Goal: Task Accomplishment & Management: Use online tool/utility

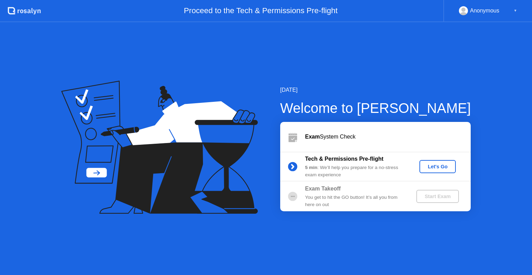
click at [438, 164] on div "Let's Go" at bounding box center [437, 167] width 31 height 6
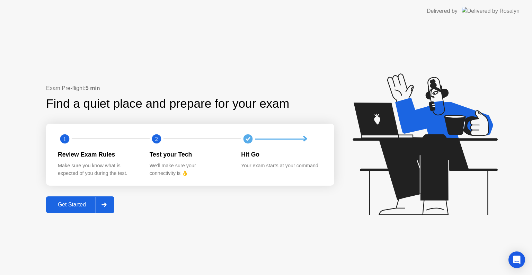
click at [109, 199] on div at bounding box center [104, 205] width 17 height 16
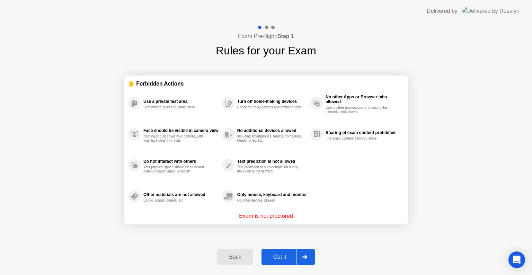
click at [300, 255] on div at bounding box center [304, 257] width 17 height 16
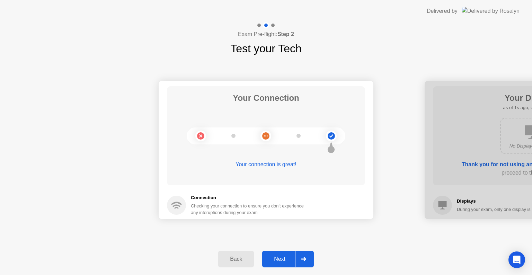
click at [309, 260] on div at bounding box center [303, 259] width 17 height 16
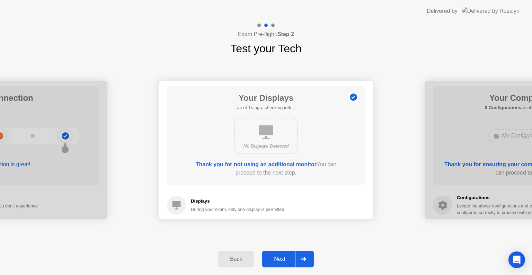
click at [309, 260] on div at bounding box center [303, 259] width 17 height 16
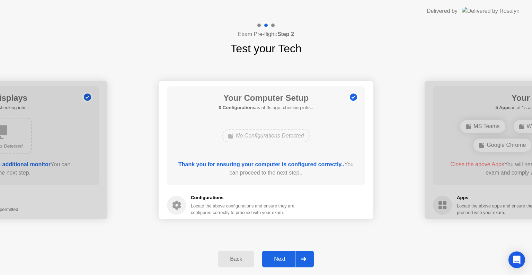
click at [309, 260] on div at bounding box center [303, 259] width 17 height 16
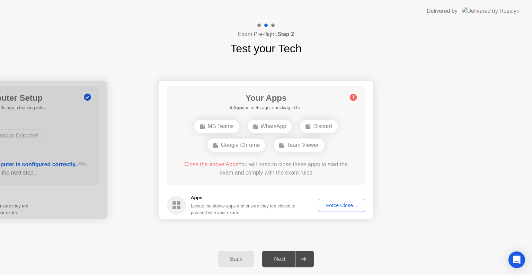
click at [337, 208] on div "Force Close..." at bounding box center [341, 206] width 42 height 6
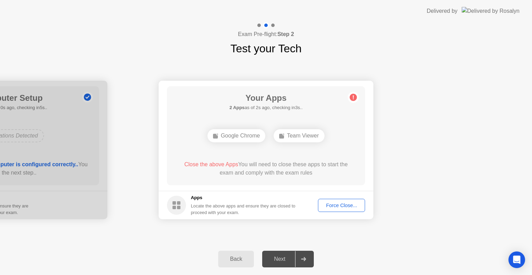
click at [333, 205] on div "Force Close..." at bounding box center [341, 206] width 42 height 6
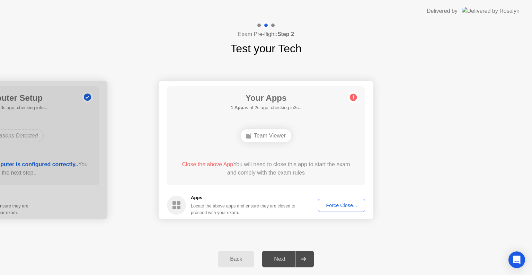
click at [271, 135] on div "Team Viewer" at bounding box center [266, 135] width 51 height 13
click at [342, 205] on div "Force Close..." at bounding box center [341, 206] width 42 height 6
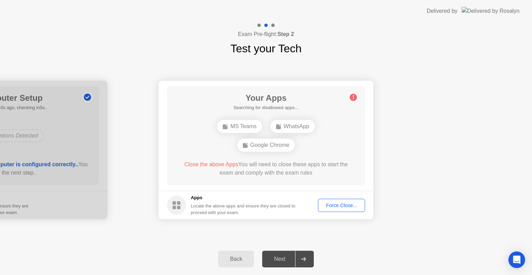
click at [333, 209] on button "Force Close..." at bounding box center [341, 205] width 47 height 13
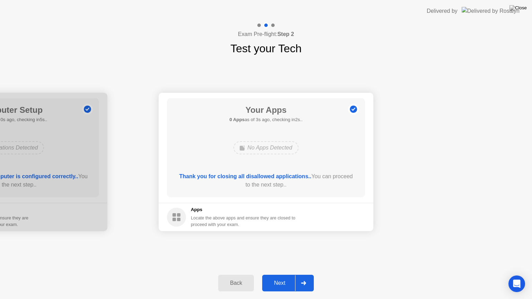
click at [312, 275] on div at bounding box center [303, 283] width 17 height 16
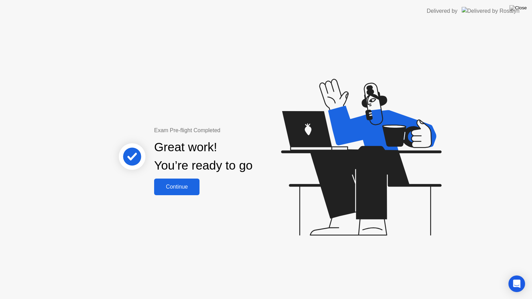
click at [183, 192] on button "Continue" at bounding box center [176, 187] width 45 height 17
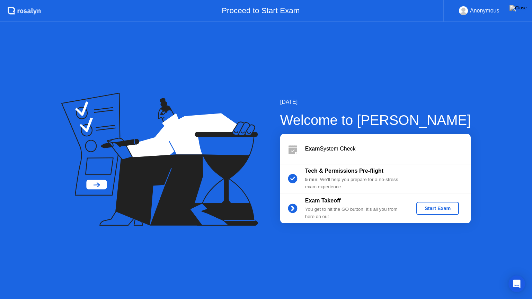
click at [515, 12] on div "▼" at bounding box center [515, 10] width 3 height 9
click at [516, 12] on div "▼" at bounding box center [515, 10] width 3 height 9
click at [498, 262] on div "[DATE] Welcome to [PERSON_NAME] Exam System Check Tech & Permissions Pre-flight…" at bounding box center [266, 160] width 532 height 277
click at [434, 207] on div "Start Exam" at bounding box center [437, 209] width 37 height 6
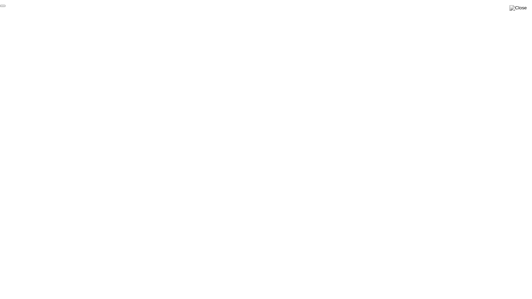
click div "End Proctoring Session"
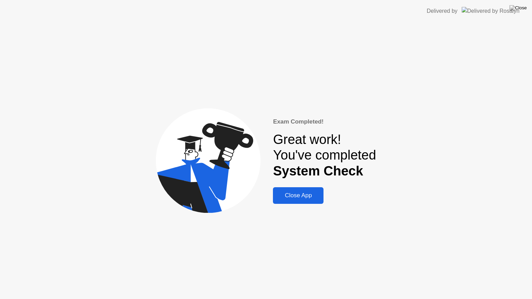
click at [313, 194] on div "Close App" at bounding box center [298, 195] width 46 height 7
